Goal: Transaction & Acquisition: Purchase product/service

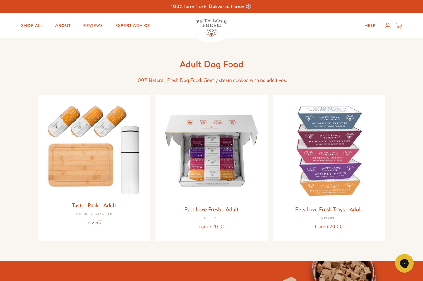
click at [209, 209] on link "Pets Love Fresh - Adult" at bounding box center [211, 209] width 54 height 8
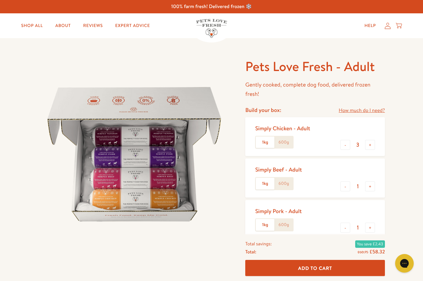
click at [345, 141] on button "-" at bounding box center [346, 145] width 10 height 10
type input "2"
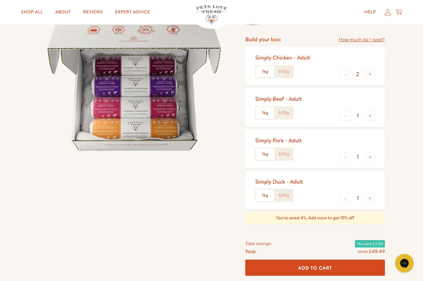
scroll to position [71, 0]
click at [370, 193] on button "+" at bounding box center [370, 198] width 10 height 10
type input "2"
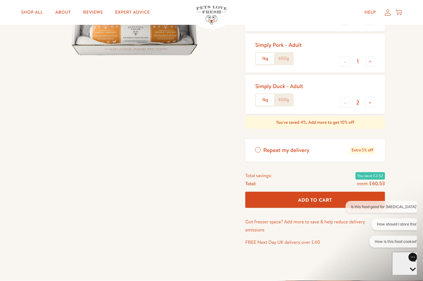
scroll to position [170, 0]
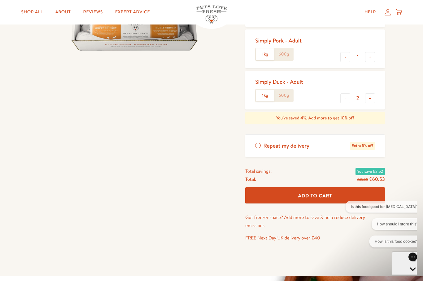
click at [332, 193] on span "Add To Cart" at bounding box center [316, 196] width 34 height 7
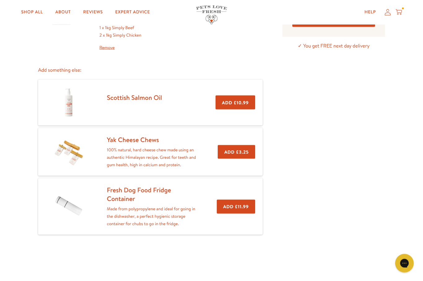
scroll to position [100, 0]
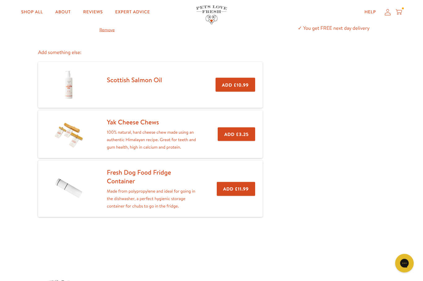
click at [230, 131] on button "Add £3.25" at bounding box center [237, 134] width 38 height 14
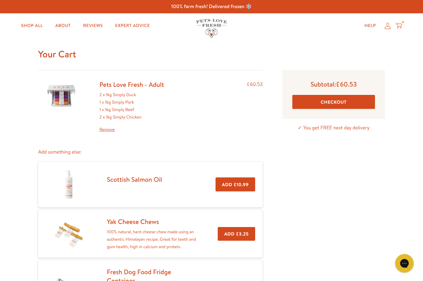
click at [234, 232] on button "Add £3.25" at bounding box center [237, 234] width 38 height 14
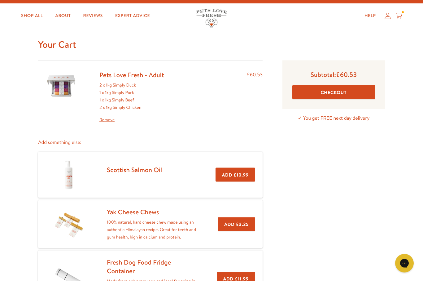
scroll to position [8, 0]
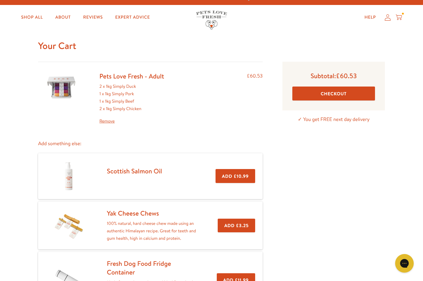
click at [339, 92] on button "Checkout" at bounding box center [334, 93] width 83 height 14
